Goal: Information Seeking & Learning: Learn about a topic

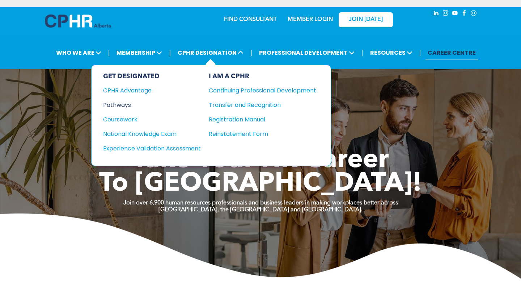
click at [125, 100] on div "Pathways" at bounding box center [147, 104] width 88 height 9
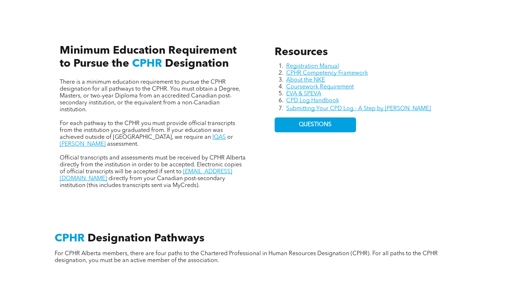
scroll to position [304, 0]
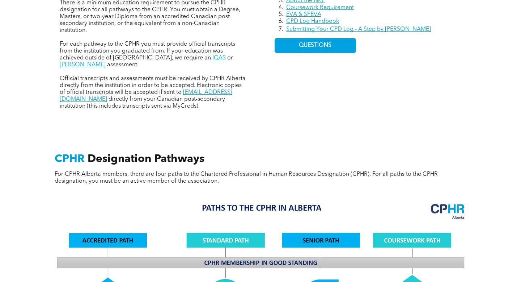
scroll to position [415, 0]
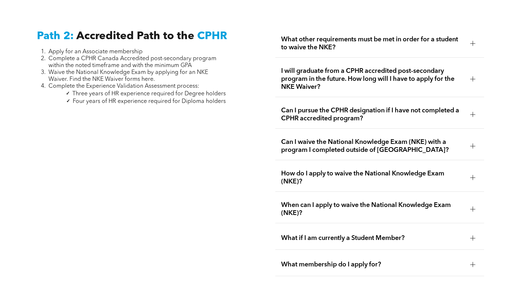
scroll to position [1168, 0]
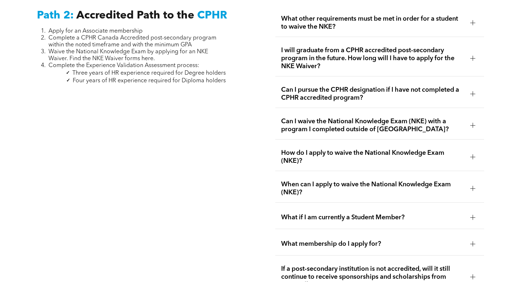
click at [345, 213] on span "What if I am currently a Student Member?" at bounding box center [372, 217] width 183 height 8
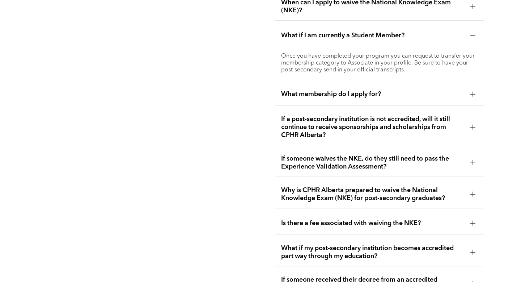
scroll to position [1351, 0]
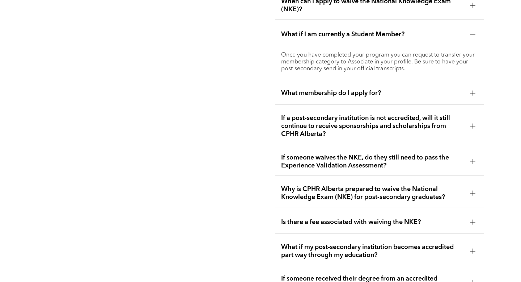
click at [345, 211] on div "Is there a fee associated with waiving the NKE?" at bounding box center [379, 222] width 208 height 23
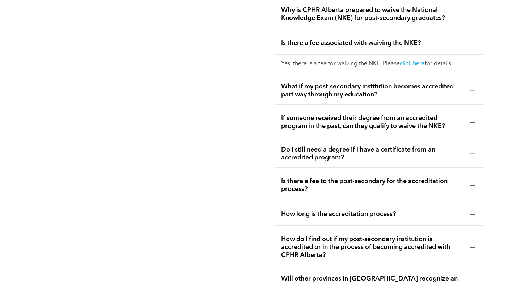
scroll to position [1501, 0]
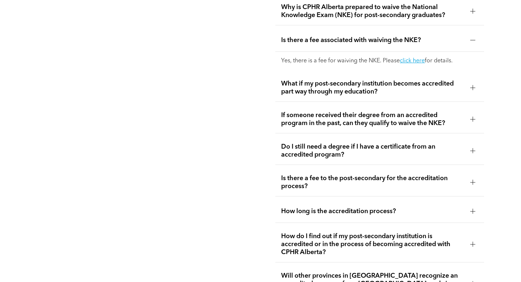
click at [334, 170] on div "Is there a fee to the post-secondary for the accreditation process?" at bounding box center [379, 182] width 208 height 28
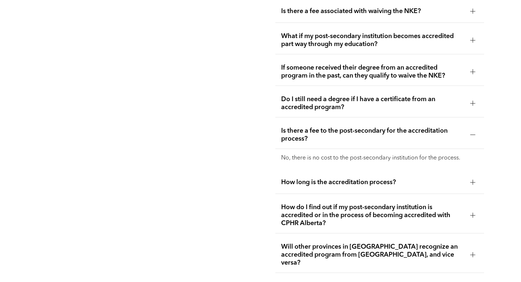
scroll to position [1526, 0]
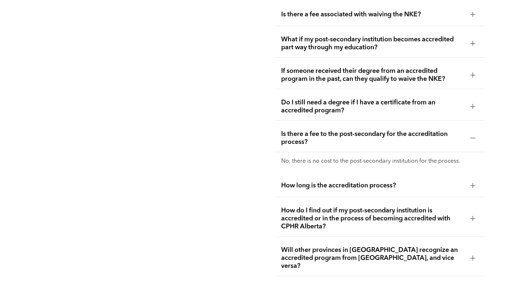
click at [333, 98] on span "Do I still need a degree if I have a certificate from an accredited program?" at bounding box center [372, 106] width 183 height 16
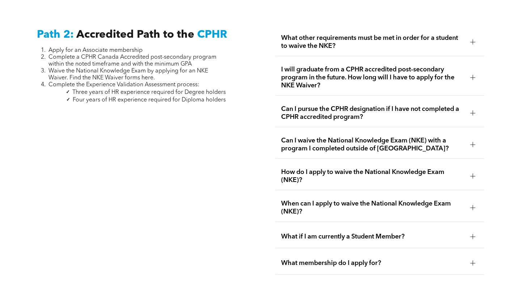
scroll to position [1147, 0]
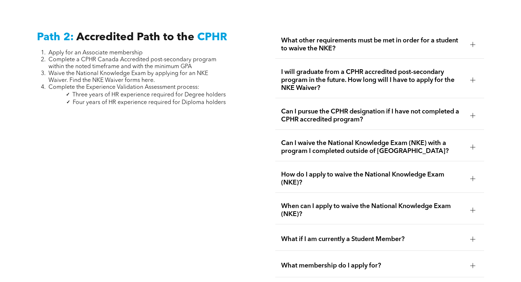
click at [337, 37] on span "What other requirements must be met in order for a student to waive the NKE?" at bounding box center [372, 45] width 183 height 16
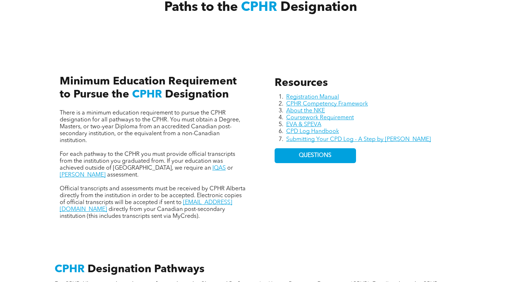
scroll to position [0, 0]
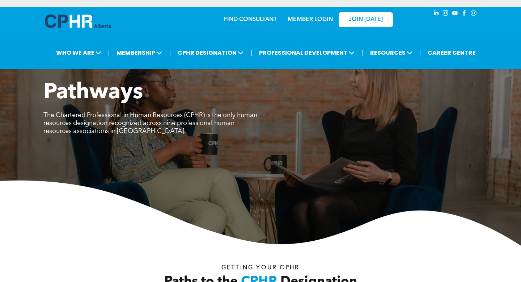
click at [313, 17] on link "MEMBER LOGIN" at bounding box center [310, 20] width 45 height 6
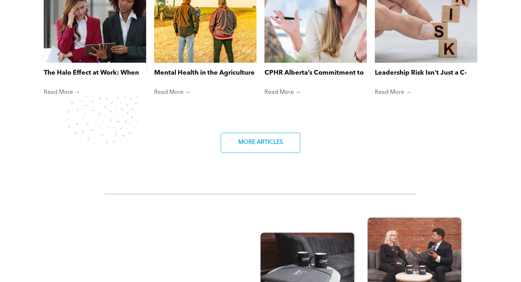
scroll to position [843, 0]
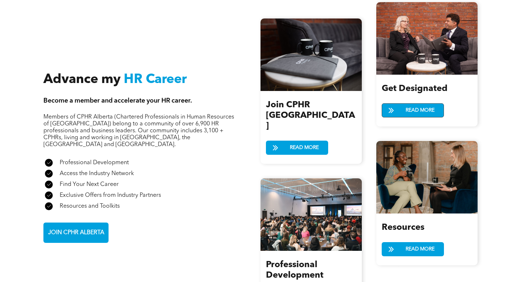
click at [410, 109] on span "READ MORE" at bounding box center [420, 109] width 34 height 13
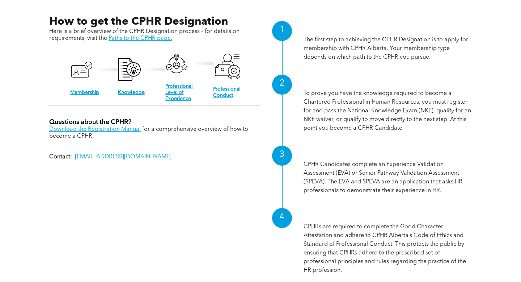
scroll to position [726, 0]
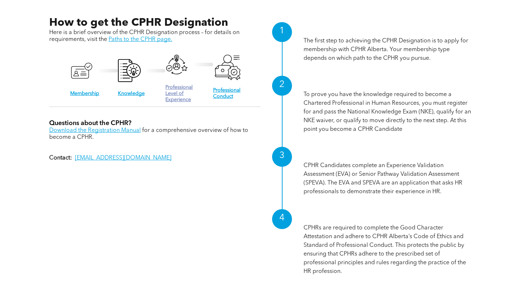
click at [170, 85] on link "Professional Level of Experience" at bounding box center [179, 93] width 28 height 17
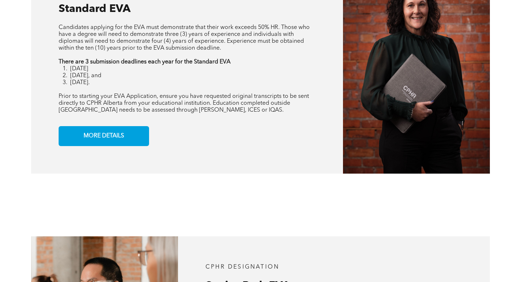
scroll to position [574, 0]
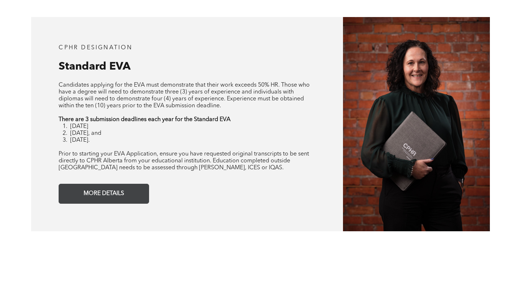
click at [111, 188] on span "MORE DETAILS" at bounding box center [104, 193] width 46 height 14
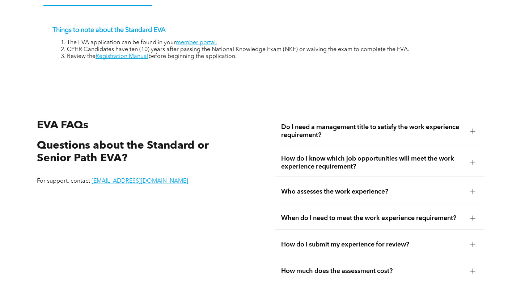
scroll to position [1160, 0]
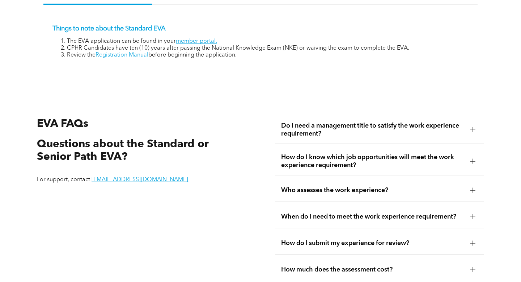
click at [313, 122] on span "Do I need a management title to satisfy the work experience requirement?" at bounding box center [372, 130] width 183 height 16
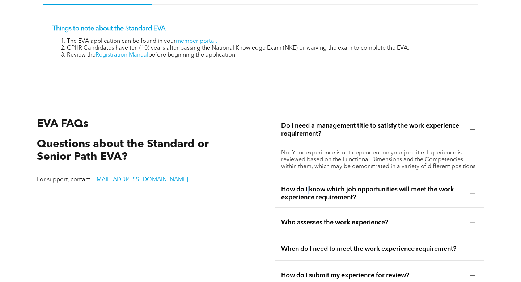
click at [309, 185] on span "How do I know which job opportunities will meet the work experience requirement?" at bounding box center [372, 193] width 183 height 16
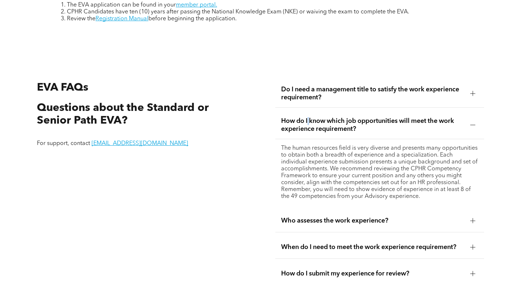
scroll to position [1198, 0]
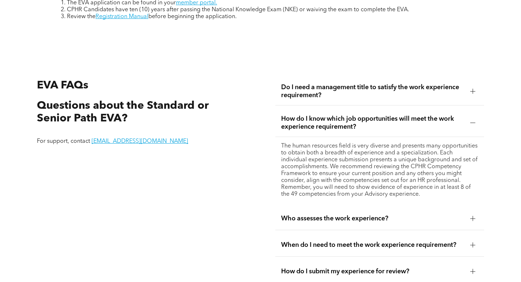
click at [345, 89] on span "Do I need a management title to satisfy the work experience requirement?" at bounding box center [372, 91] width 183 height 16
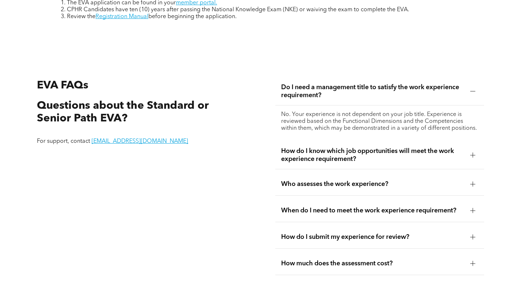
click at [347, 149] on span "How do I know which job opportunities will meet the work experience requirement?" at bounding box center [372, 155] width 183 height 16
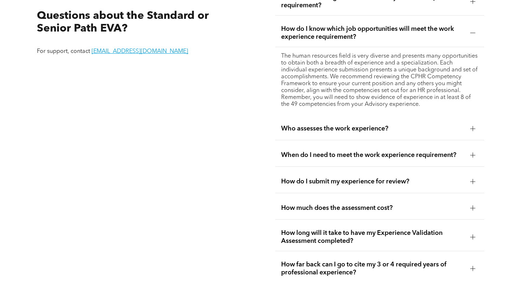
scroll to position [1290, 0]
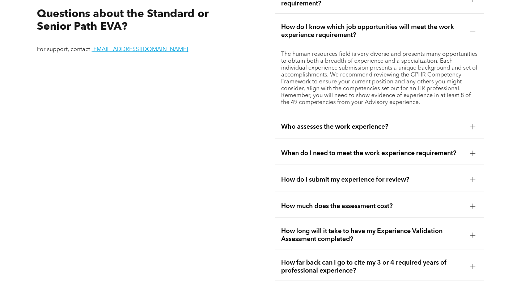
click at [401, 149] on span "When do I need to meet the work experience requirement?" at bounding box center [372, 153] width 183 height 8
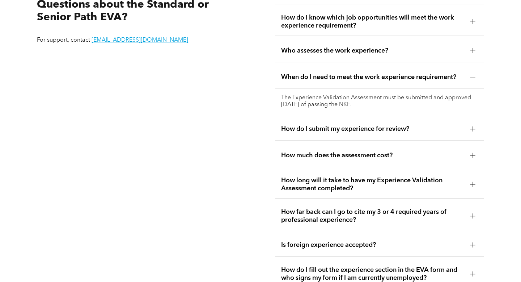
scroll to position [1302, 0]
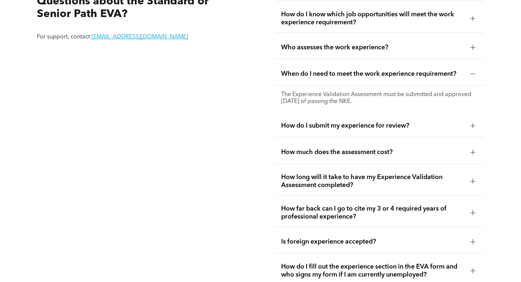
click at [399, 122] on span "How do I submit my experience for review?" at bounding box center [372, 126] width 183 height 8
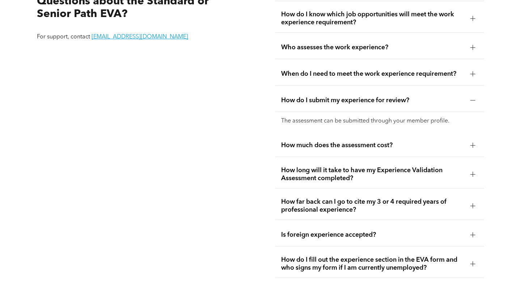
click at [408, 141] on span "How much does the assessment cost?" at bounding box center [372, 145] width 183 height 8
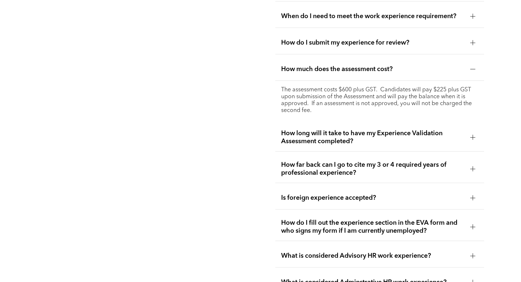
scroll to position [1363, 0]
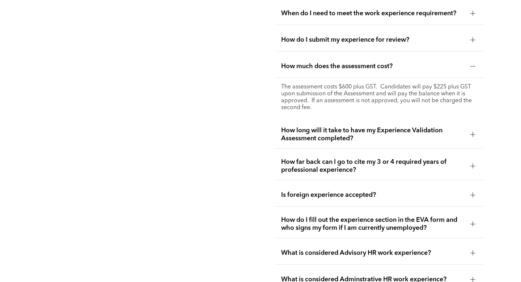
click at [414, 130] on span "How long will it take to have my Experience Validation Assessment completed?" at bounding box center [372, 134] width 183 height 16
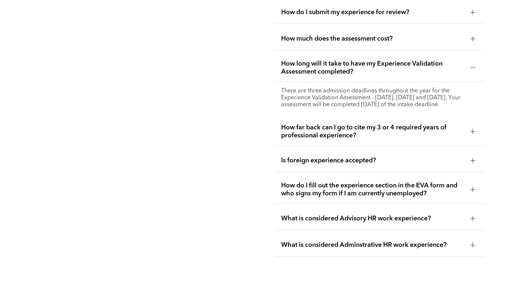
scroll to position [1391, 0]
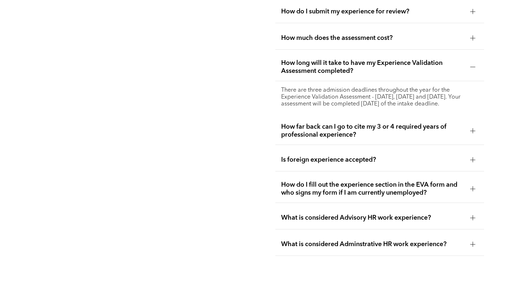
click at [402, 214] on span "What is considered Advisory HR work experience?" at bounding box center [372, 218] width 183 height 8
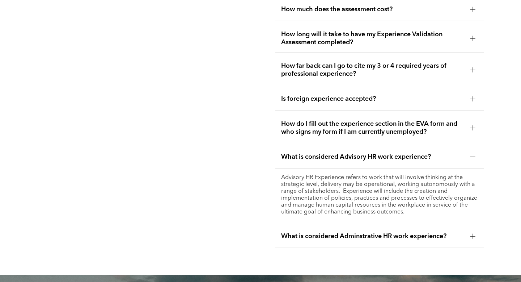
scroll to position [1417, 0]
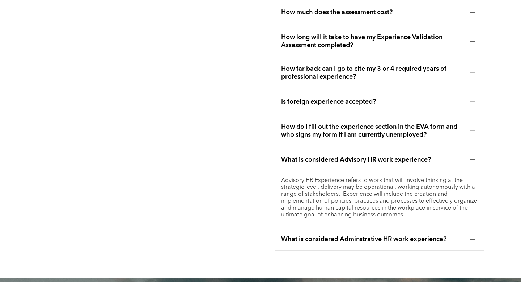
click at [401, 228] on div "What is considered Adminstrative HR work experience?" at bounding box center [379, 239] width 208 height 23
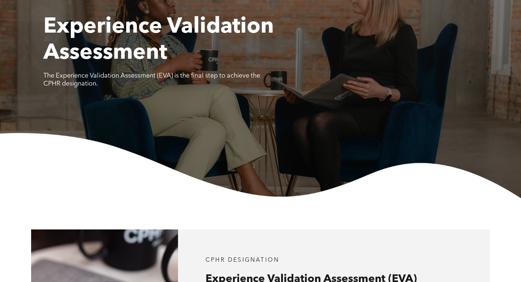
scroll to position [0, 0]
